Goal: Information Seeking & Learning: Learn about a topic

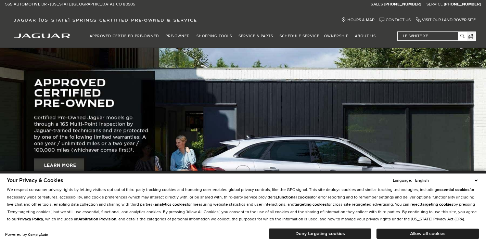
click at [420, 234] on button "Allow all cookies" at bounding box center [428, 234] width 103 height 10
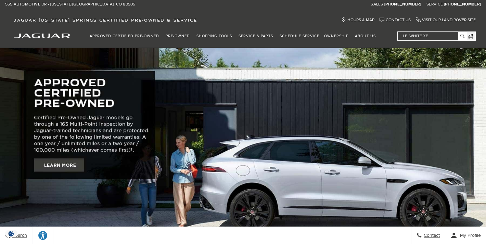
click at [417, 36] on input "i.e. White XE" at bounding box center [432, 36] width 68 height 9
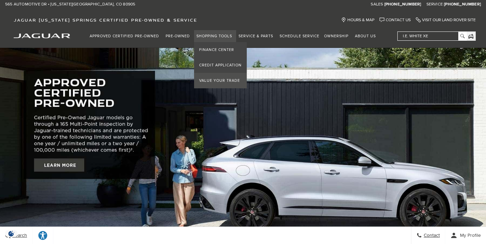
click at [236, 80] on link "Value Your Trade" at bounding box center [220, 80] width 53 height 15
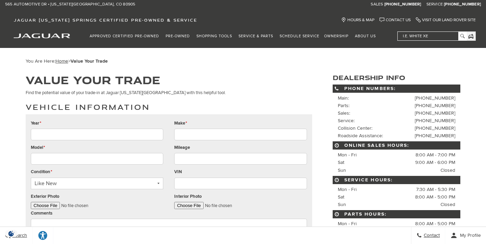
click at [137, 134] on input "Year *" at bounding box center [97, 135] width 133 height 12
click at [421, 35] on input "i.e. White XE" at bounding box center [432, 36] width 68 height 9
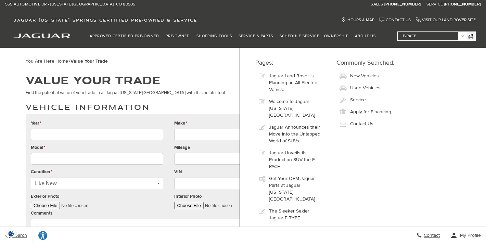
type input "F-Pace"
click at [42, 37] on img "jaguar" at bounding box center [42, 36] width 57 height 5
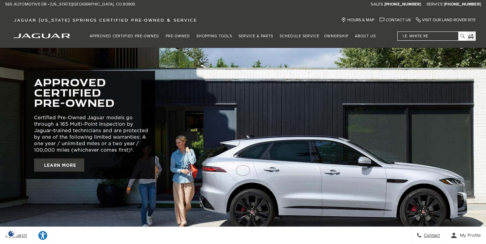
click at [411, 36] on input "i.e. White XE" at bounding box center [432, 36] width 68 height 9
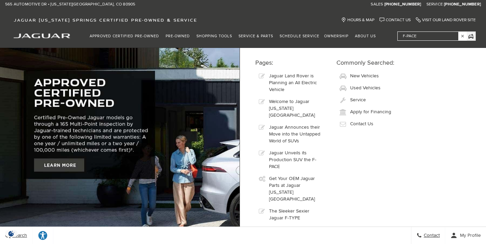
type input "F-Pace"
click at [356, 75] on span "New Vehicles" at bounding box center [364, 76] width 29 height 6
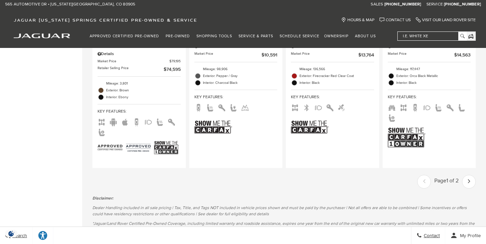
scroll to position [1384, 0]
click at [468, 176] on icon "next page" at bounding box center [469, 181] width 2 height 11
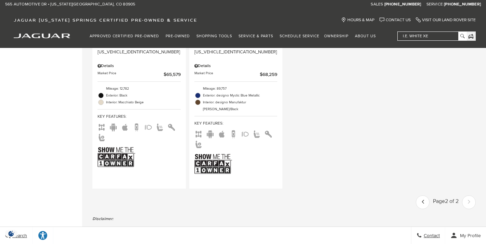
scroll to position [1299, 0]
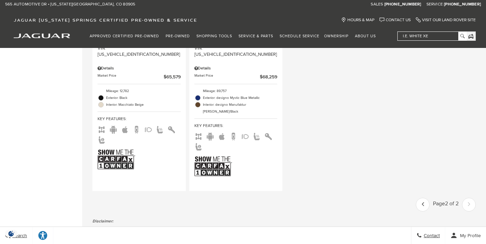
click at [422, 199] on icon "previous page" at bounding box center [423, 204] width 2 height 11
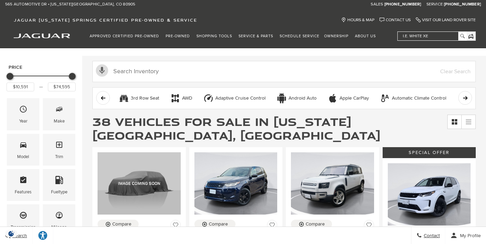
scroll to position [56, 0]
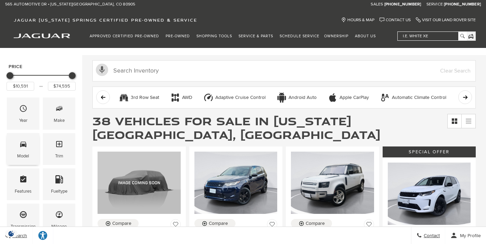
click at [24, 150] on span "Model" at bounding box center [23, 145] width 8 height 14
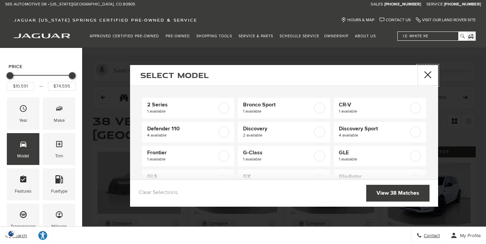
click at [427, 75] on button "Close" at bounding box center [428, 75] width 21 height 21
